Goal: Transaction & Acquisition: Purchase product/service

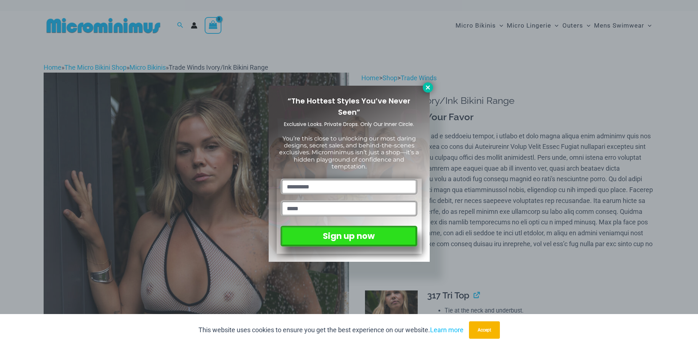
click at [428, 89] on icon at bounding box center [428, 87] width 7 height 7
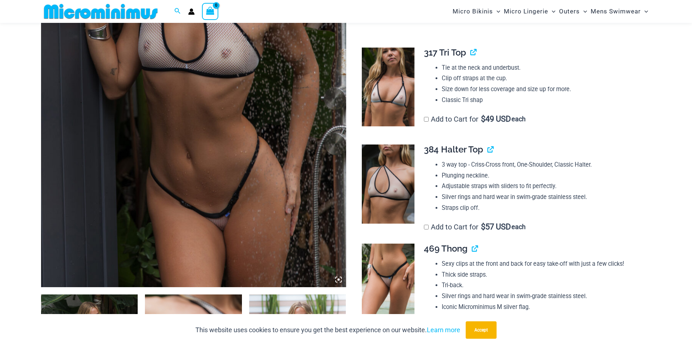
scroll to position [249, 0]
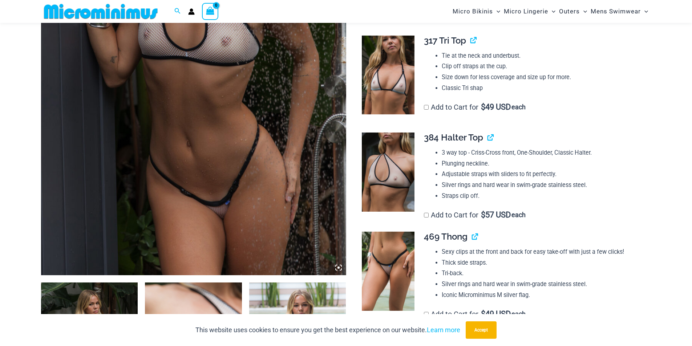
click at [388, 250] on img at bounding box center [388, 271] width 53 height 79
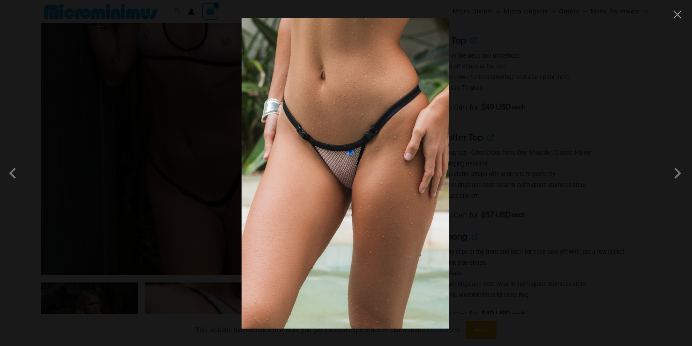
click at [191, 215] on div at bounding box center [346, 173] width 692 height 346
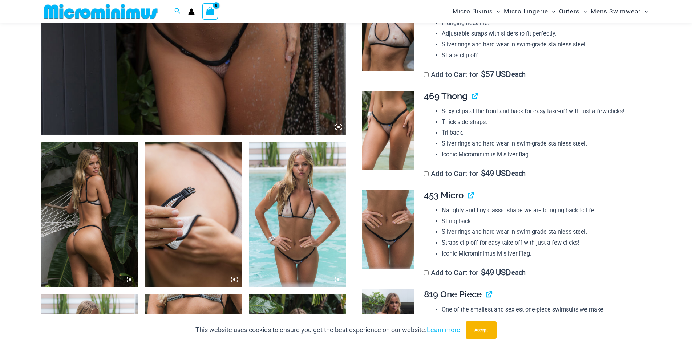
scroll to position [394, 0]
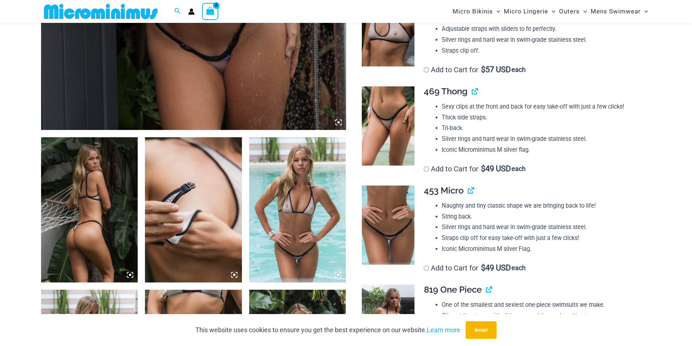
click at [385, 222] on img at bounding box center [388, 225] width 53 height 79
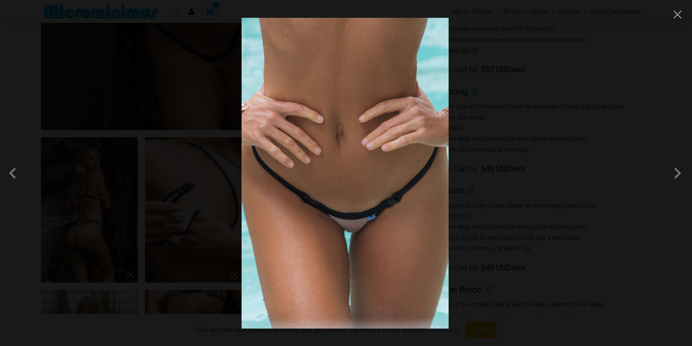
click at [152, 221] on div at bounding box center [346, 173] width 692 height 346
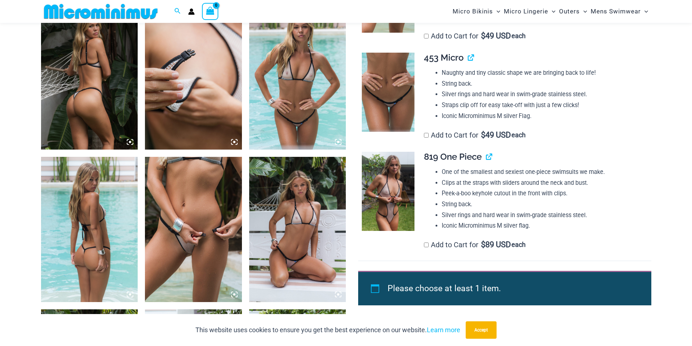
scroll to position [539, 0]
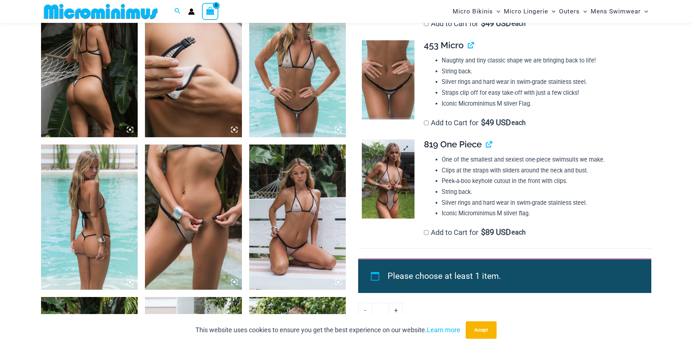
click at [393, 192] on img at bounding box center [388, 179] width 53 height 79
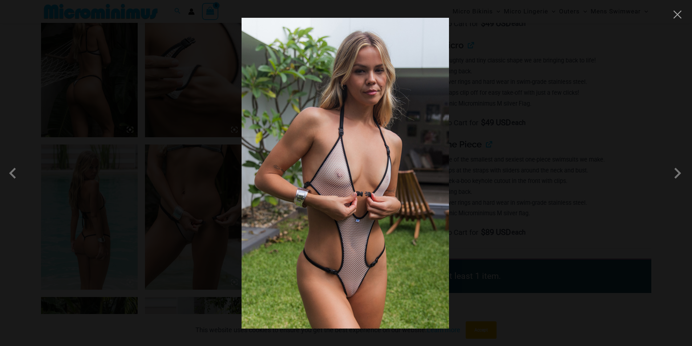
click at [160, 234] on div at bounding box center [346, 173] width 692 height 346
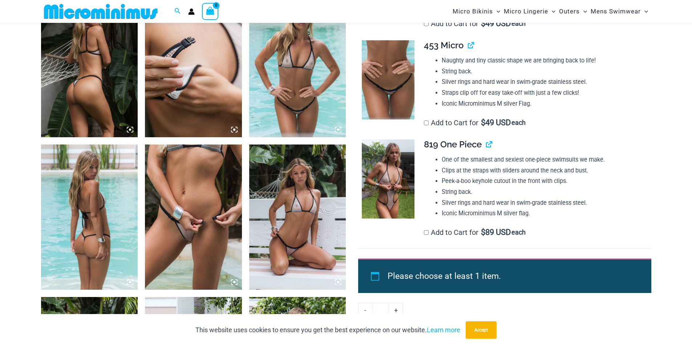
click at [187, 229] on img at bounding box center [193, 217] width 97 height 145
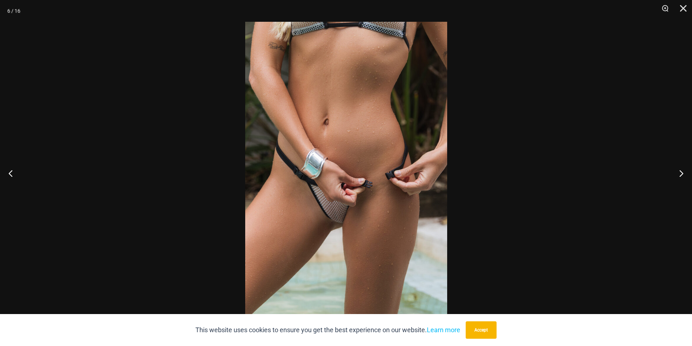
click at [187, 229] on div at bounding box center [346, 173] width 692 height 346
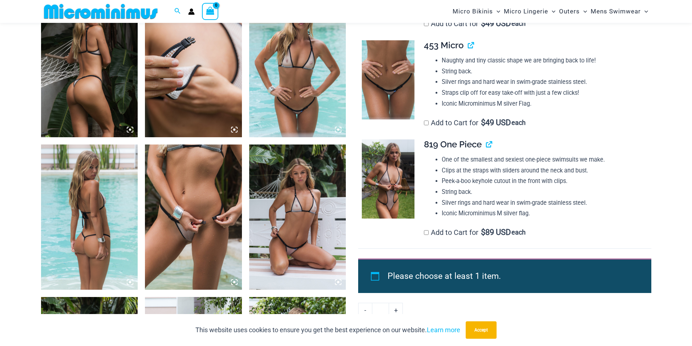
click at [187, 229] on img at bounding box center [193, 217] width 97 height 145
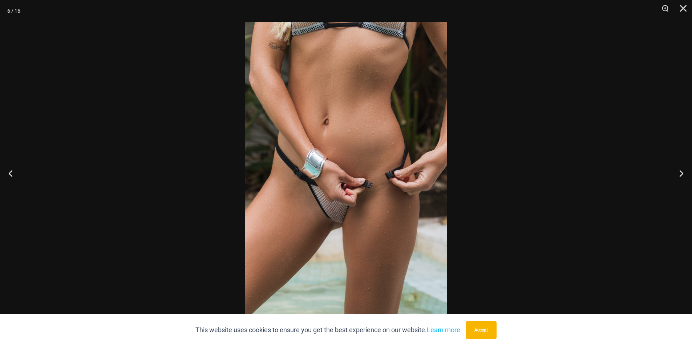
click at [344, 202] on img at bounding box center [346, 173] width 202 height 303
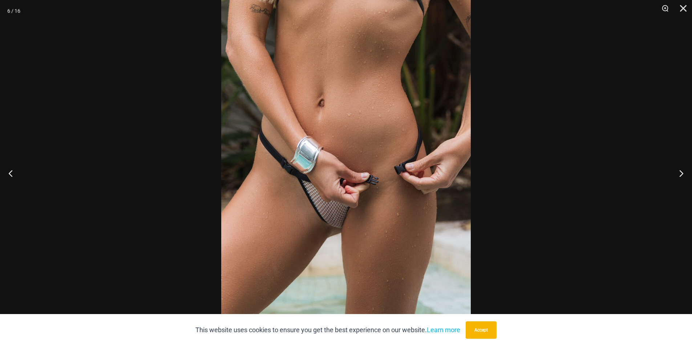
click at [167, 236] on div at bounding box center [346, 173] width 692 height 346
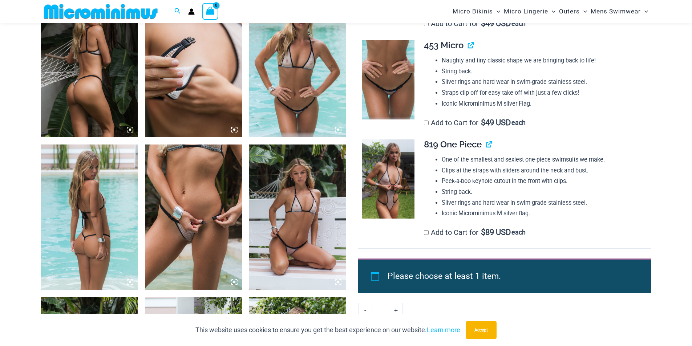
scroll to position [576, 0]
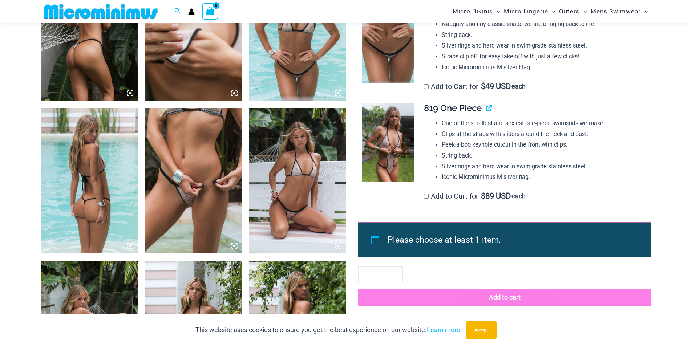
click at [288, 179] on img at bounding box center [297, 180] width 97 height 145
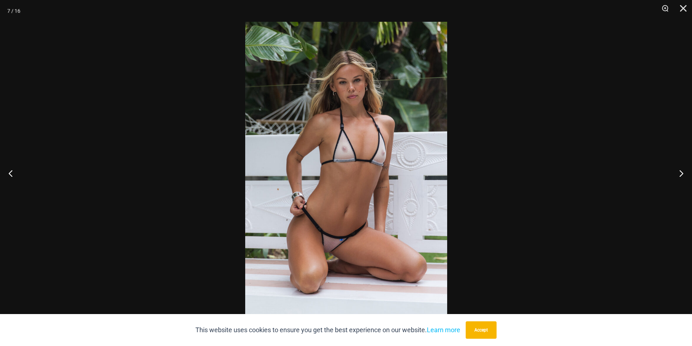
click at [182, 220] on div at bounding box center [346, 173] width 692 height 346
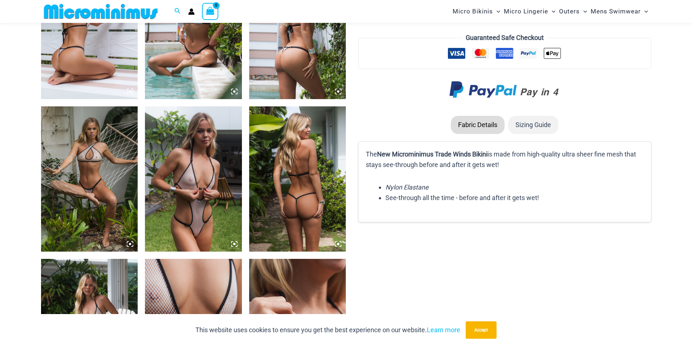
scroll to position [903, 0]
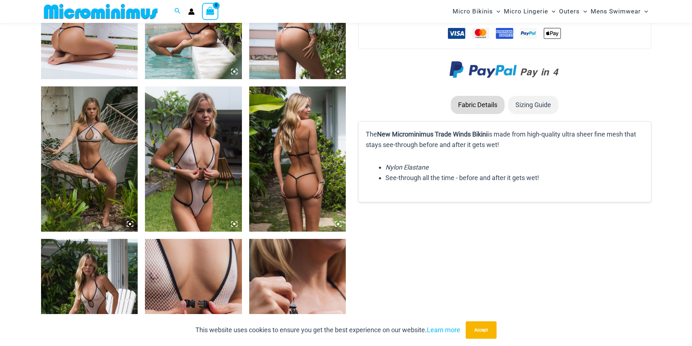
click at [190, 203] on img at bounding box center [193, 159] width 97 height 145
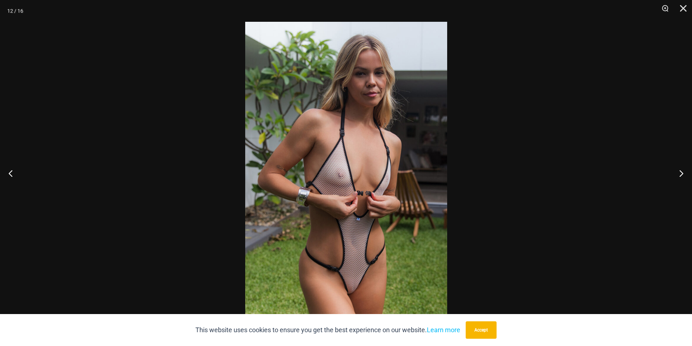
click at [190, 203] on div at bounding box center [346, 173] width 692 height 346
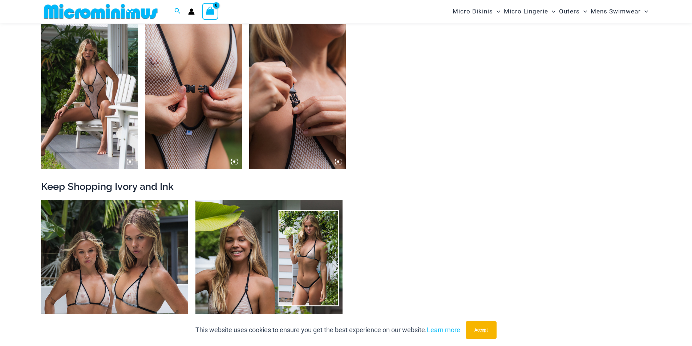
scroll to position [1121, 0]
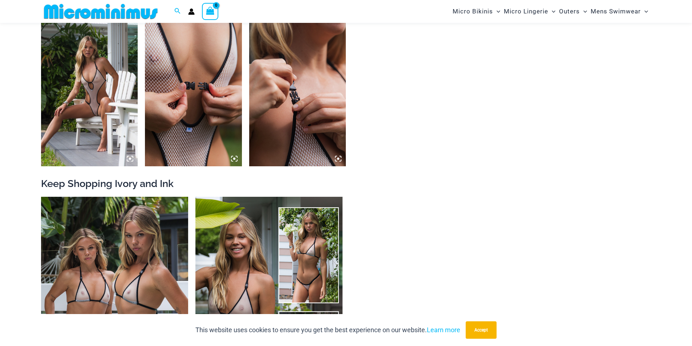
click at [99, 121] on img at bounding box center [89, 93] width 97 height 145
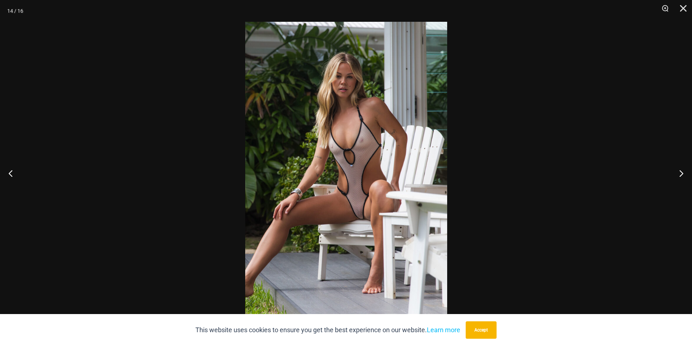
click at [344, 134] on img at bounding box center [346, 173] width 202 height 303
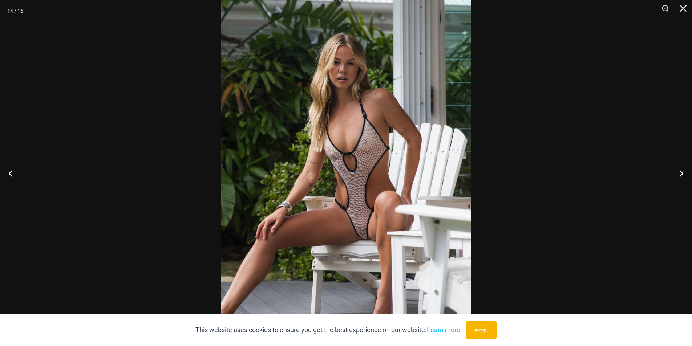
click at [158, 203] on div at bounding box center [346, 173] width 692 height 346
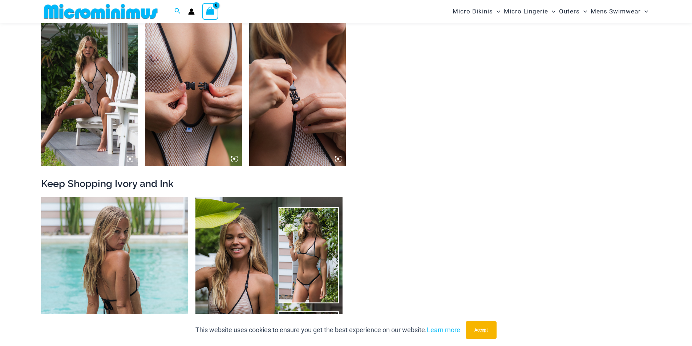
click at [81, 244] on img at bounding box center [114, 307] width 147 height 221
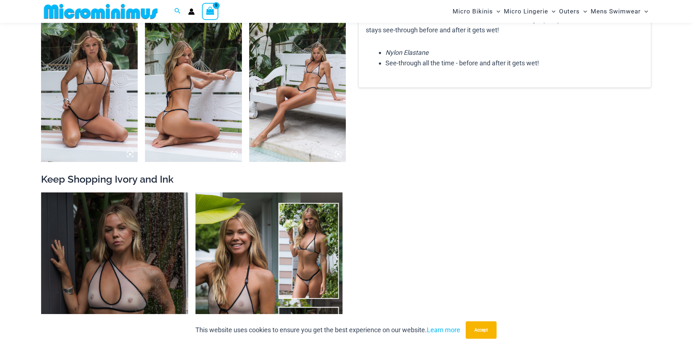
scroll to position [981, 0]
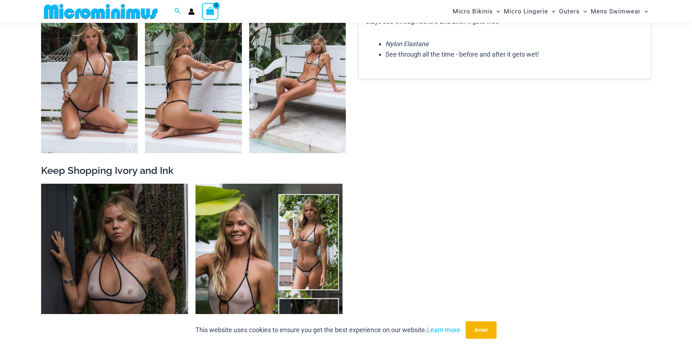
click at [79, 125] on img at bounding box center [89, 80] width 97 height 145
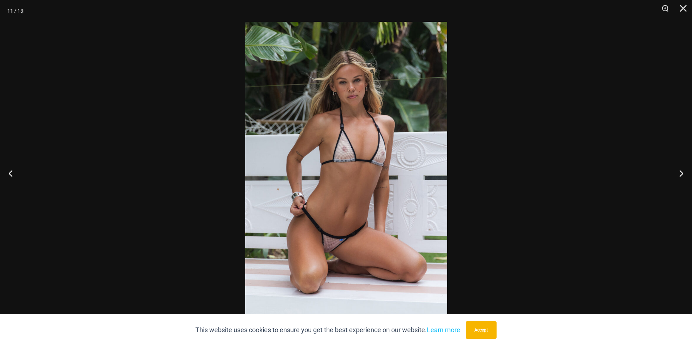
click at [79, 131] on div at bounding box center [346, 173] width 692 height 346
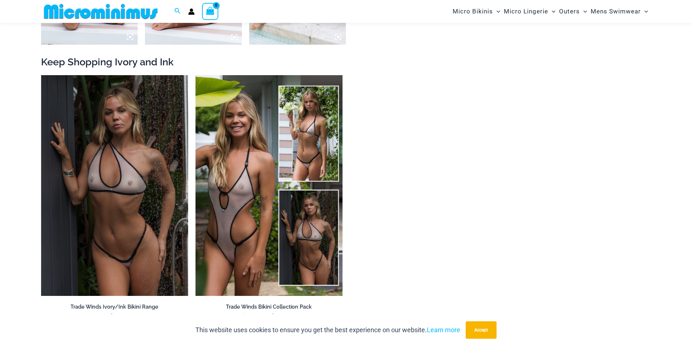
scroll to position [1090, 0]
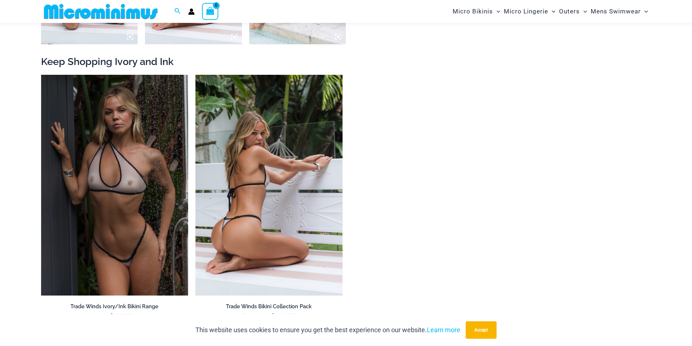
click at [242, 187] on img at bounding box center [269, 185] width 147 height 221
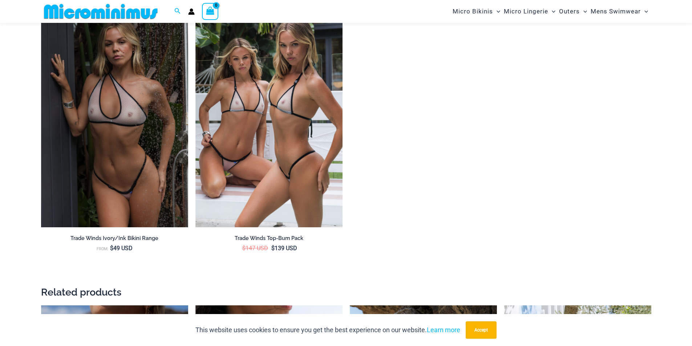
scroll to position [1527, 0]
